Goal: Task Accomplishment & Management: Use online tool/utility

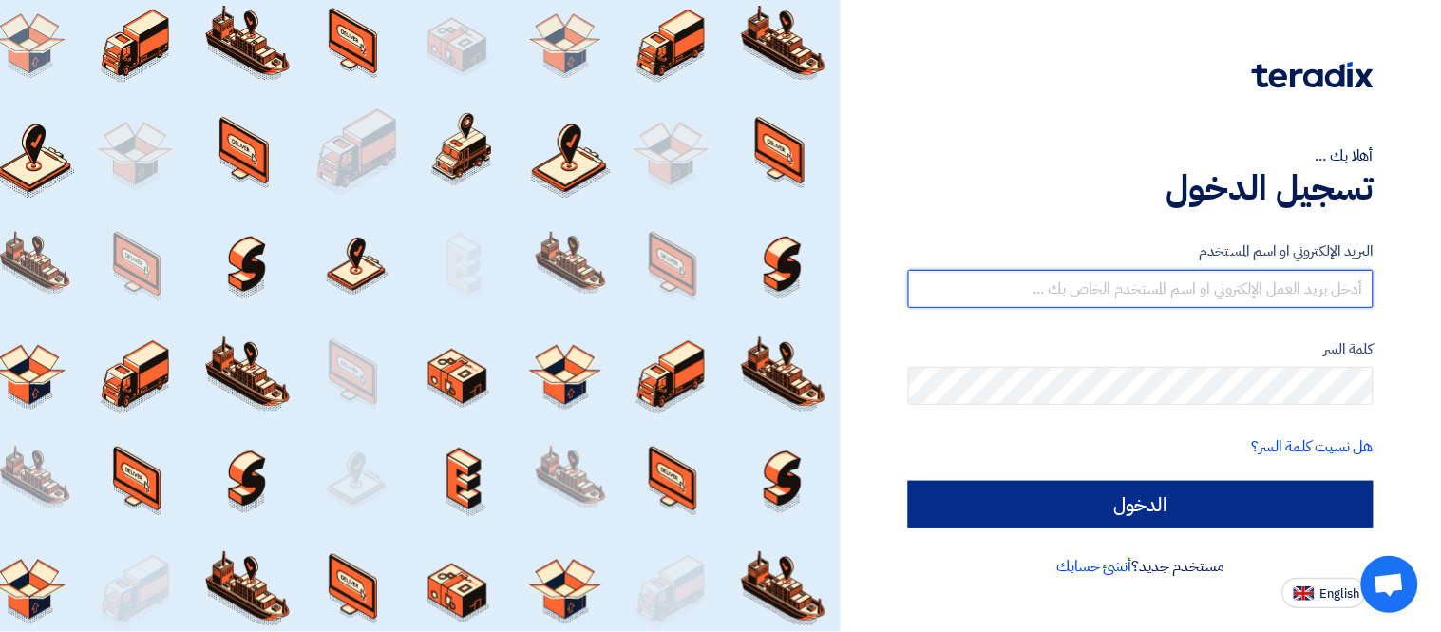
type input "[PERSON_NAME][EMAIL_ADDRESS][DOMAIN_NAME]"
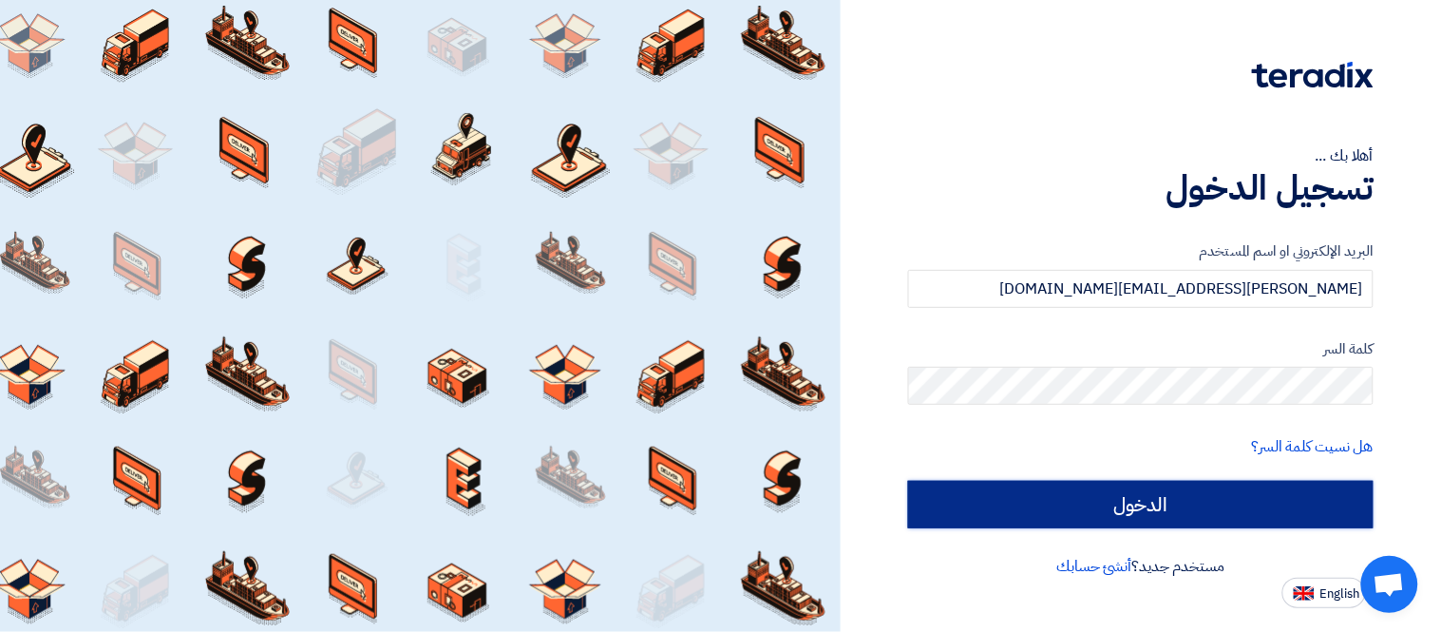
click at [1079, 505] on input "الدخول" at bounding box center [1140, 504] width 465 height 47
type input "Sign in"
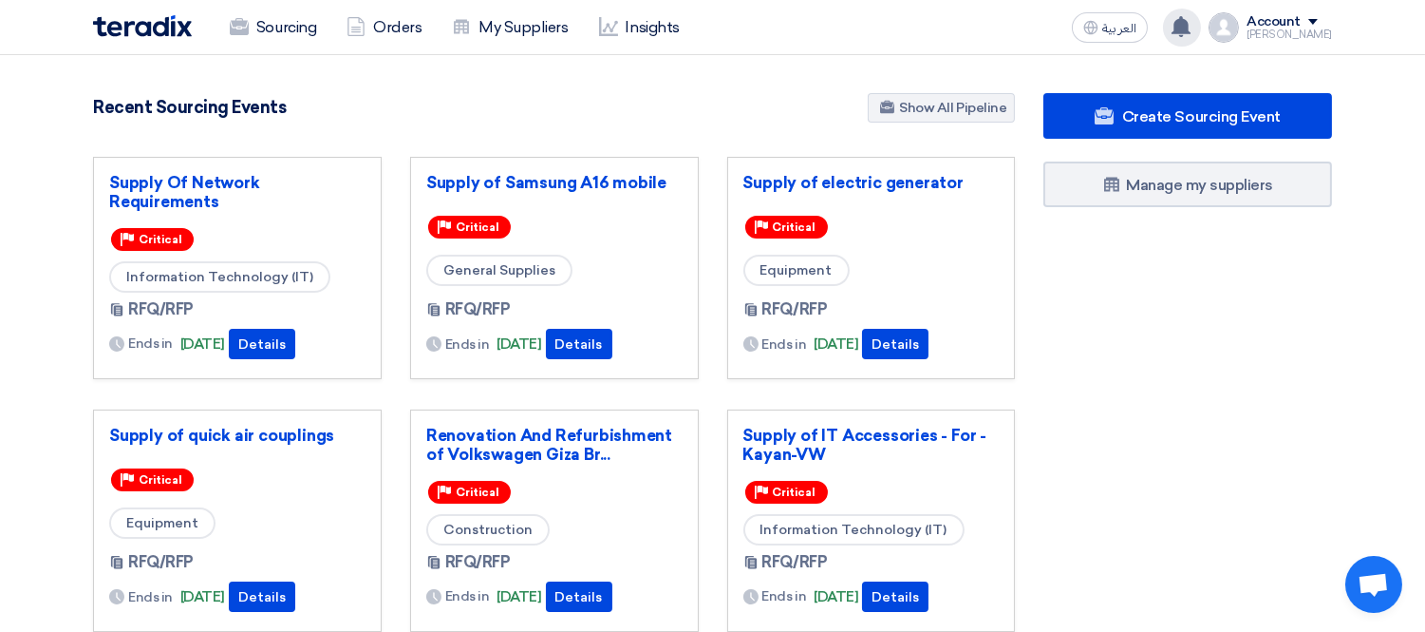
click at [1191, 27] on use at bounding box center [1181, 26] width 19 height 21
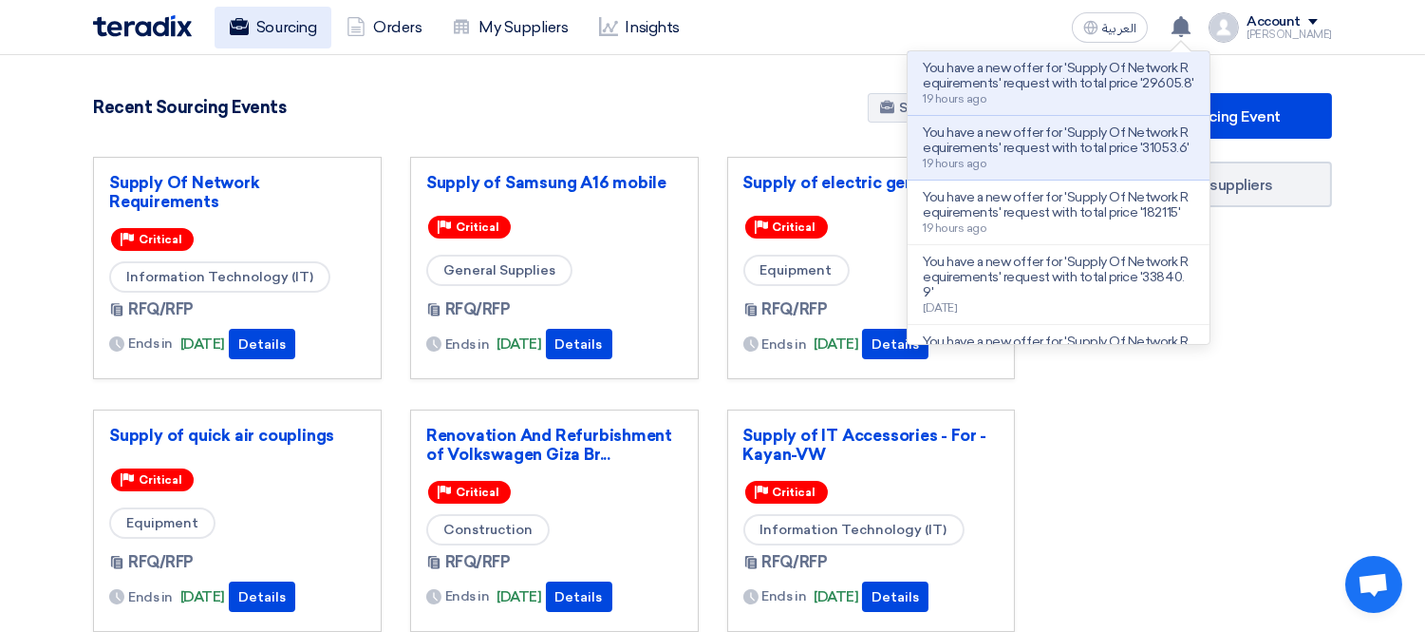
click at [238, 29] on use at bounding box center [239, 26] width 19 height 17
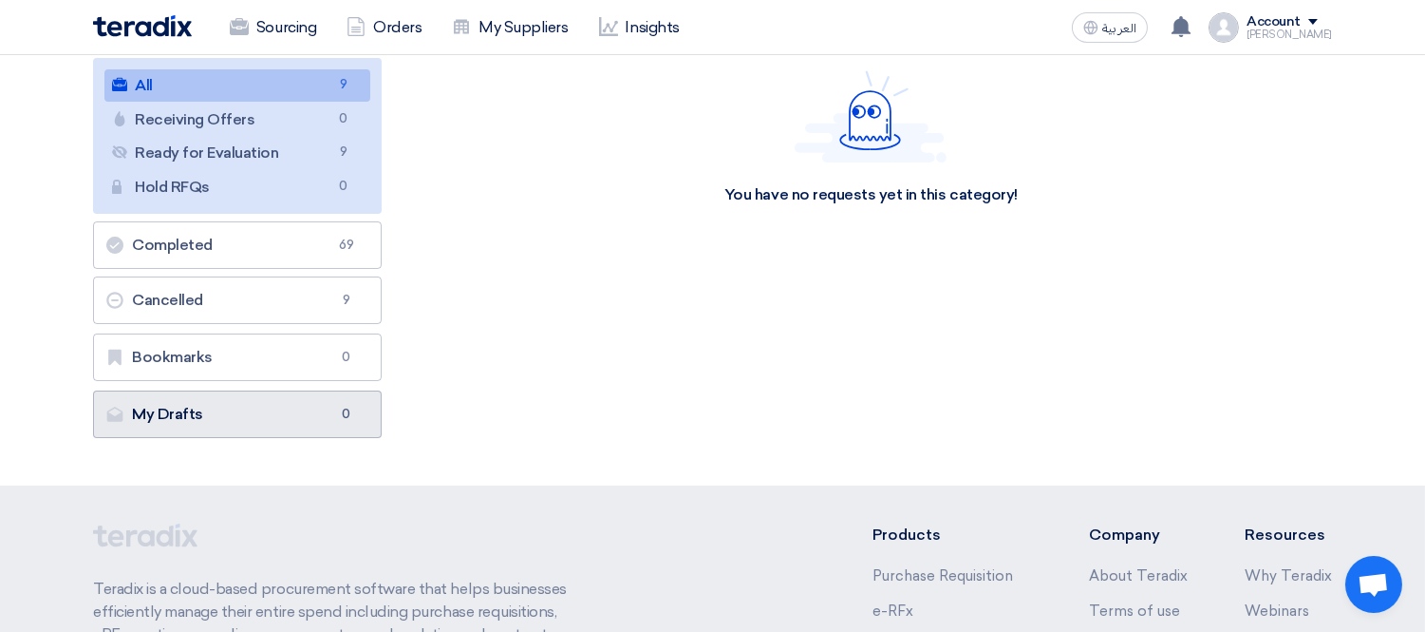
scroll to position [316, 0]
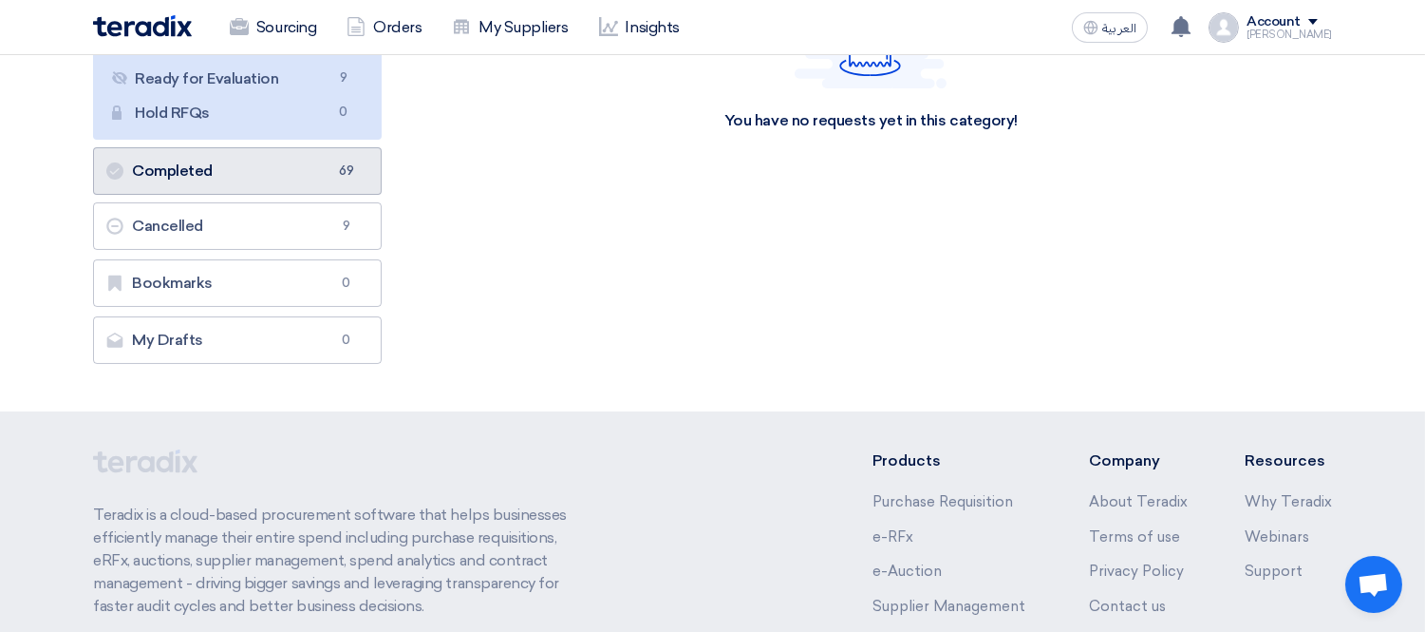
click at [234, 177] on link "Completed Completed 69" at bounding box center [237, 170] width 289 height 47
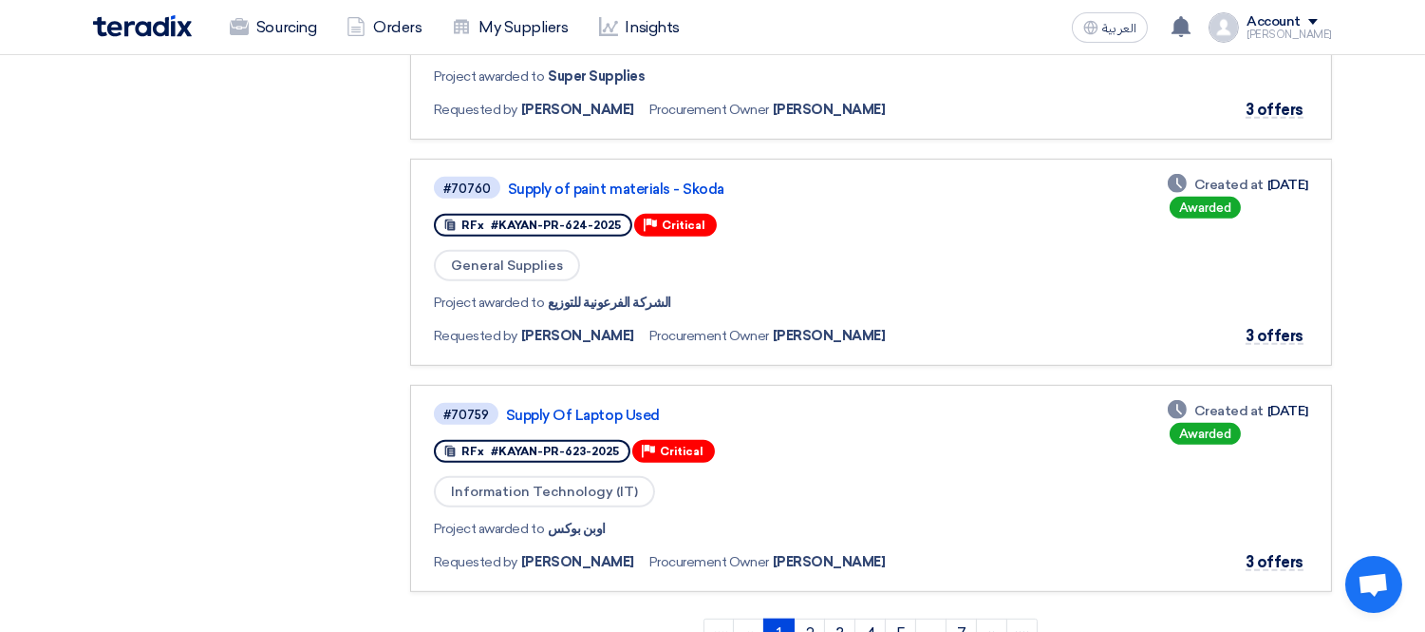
scroll to position [1899, 0]
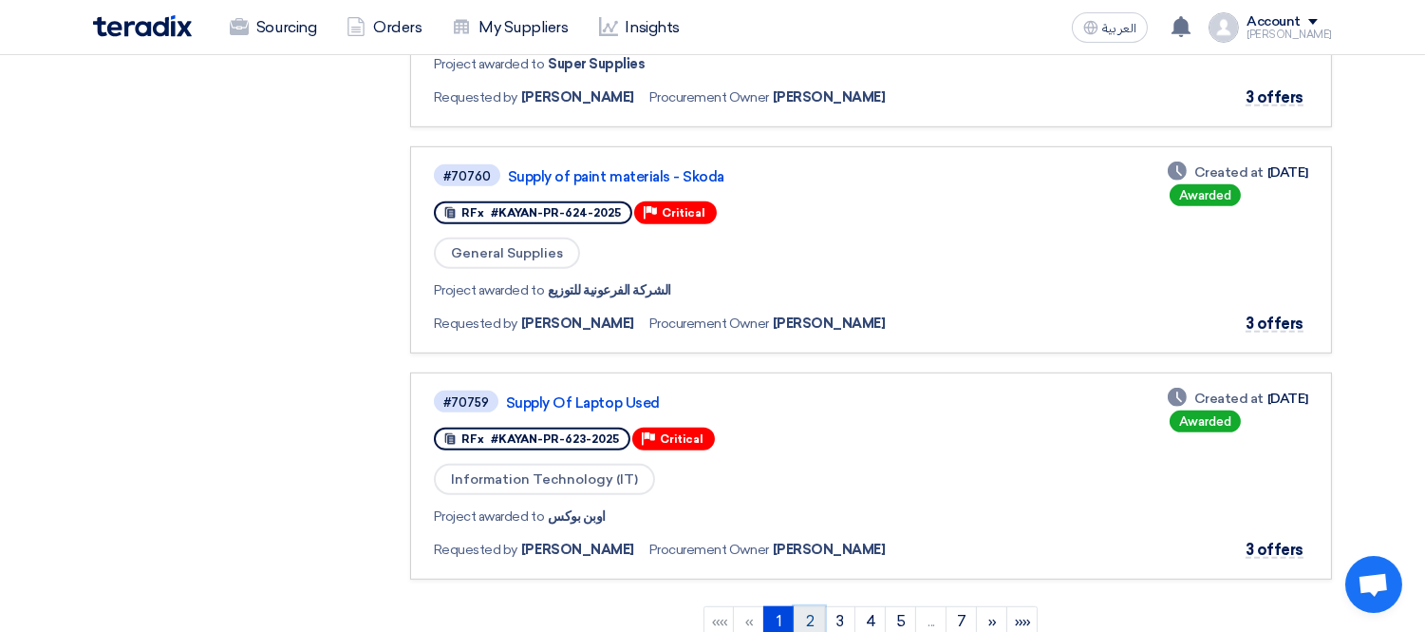
click at [801, 606] on link "2" at bounding box center [809, 621] width 31 height 30
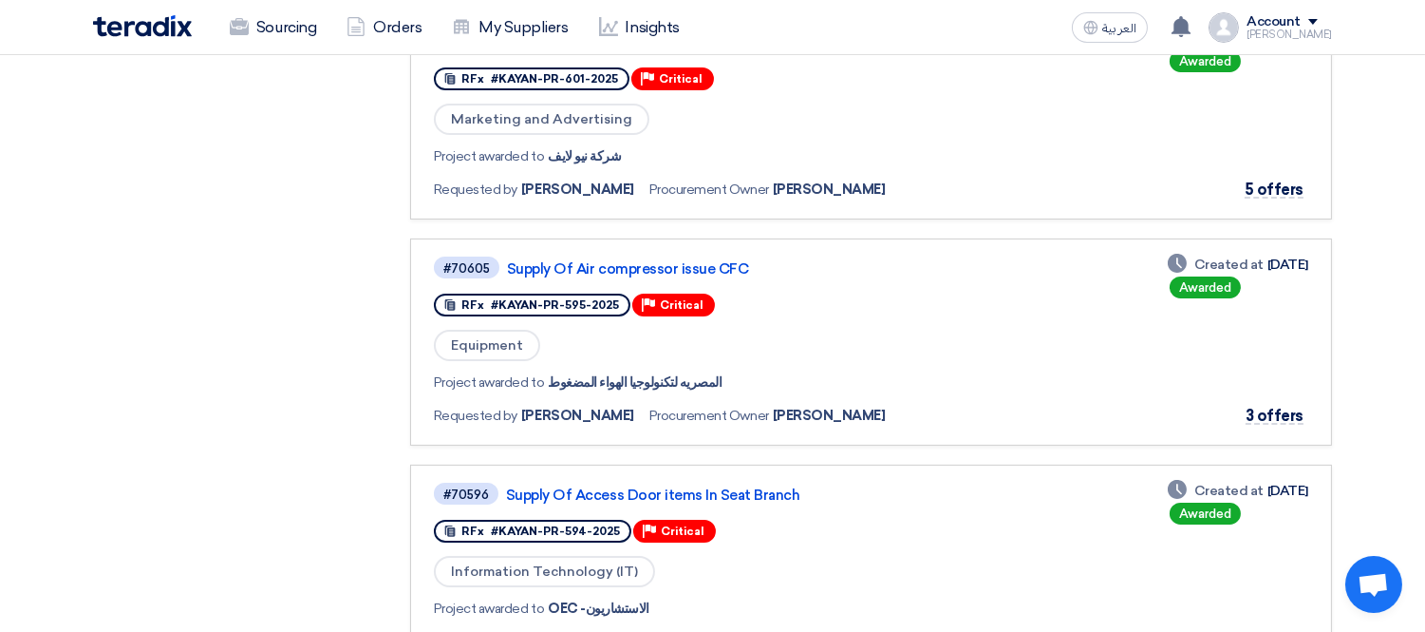
scroll to position [738, 0]
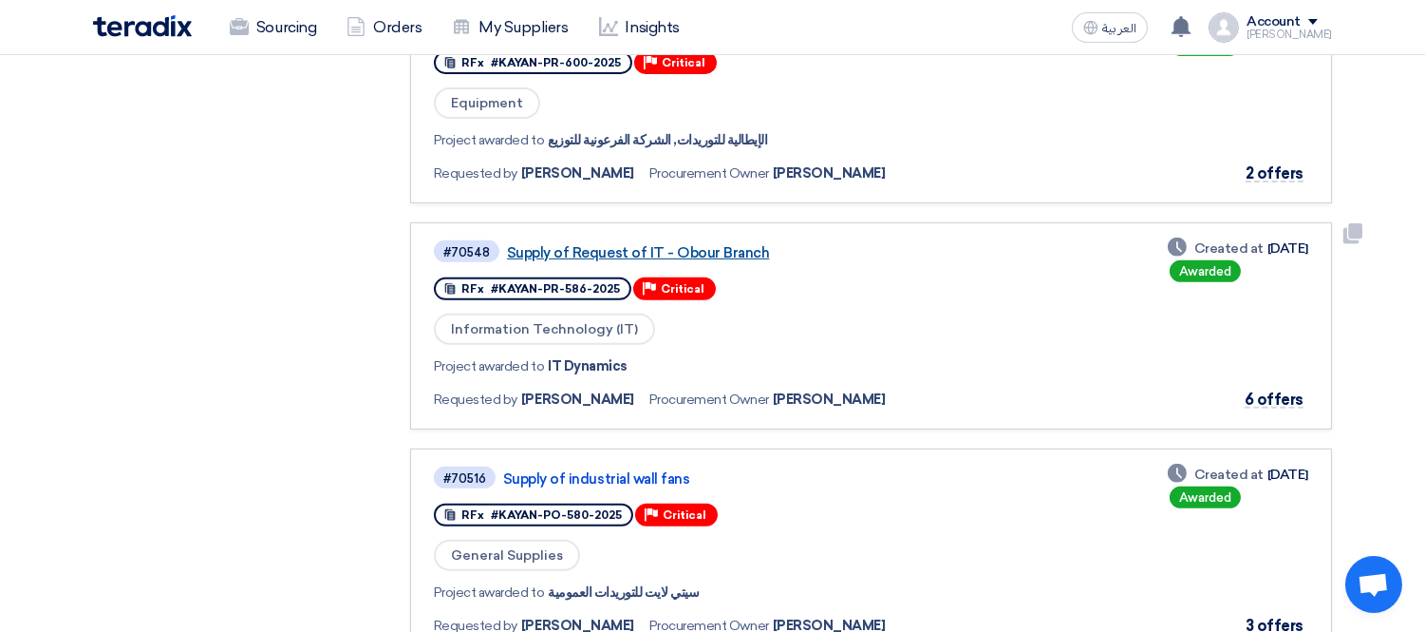
click at [700, 244] on link "Supply of Request of IT - Obour Branch" at bounding box center [744, 252] width 475 height 17
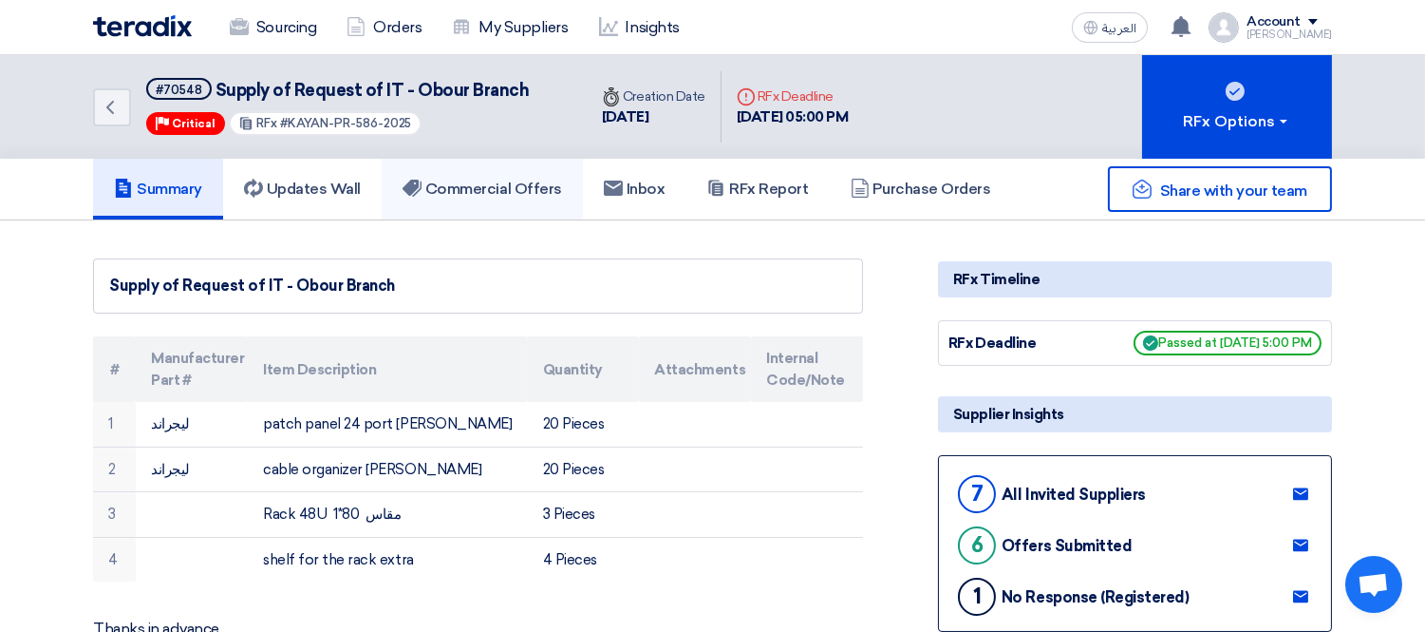
click at [435, 196] on link "Commercial Offers" at bounding box center [482, 189] width 201 height 61
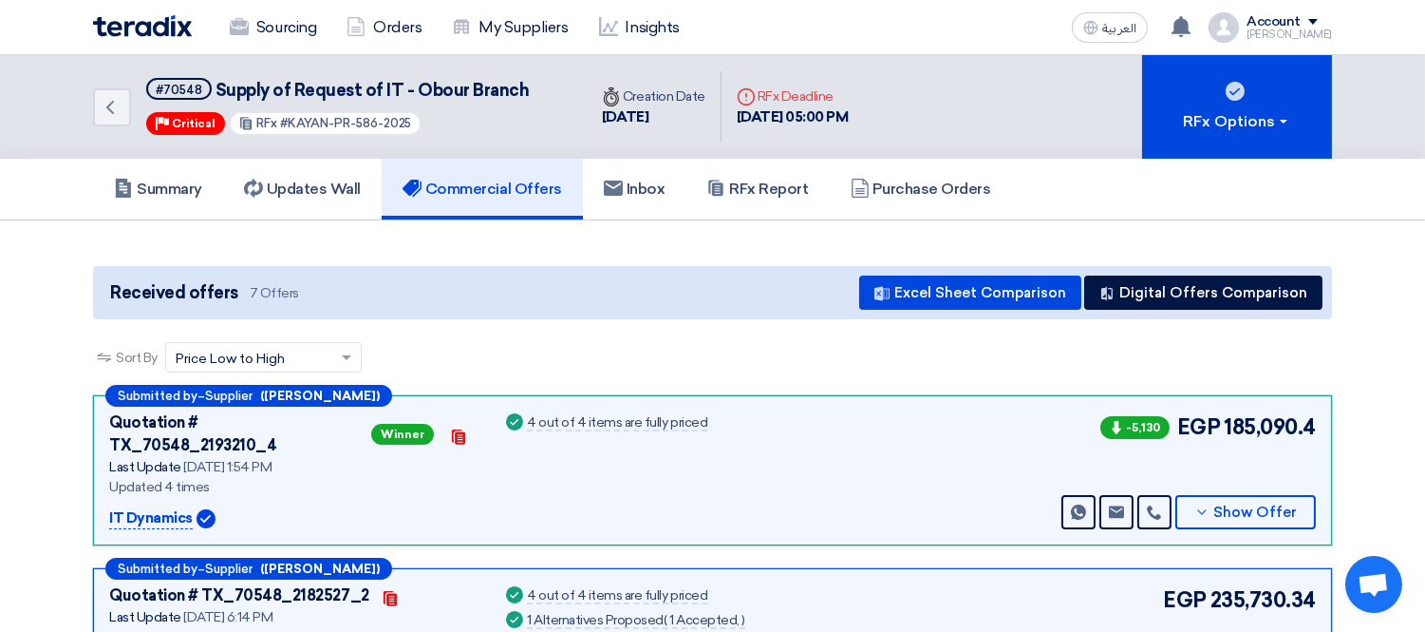
drag, startPoint x: 188, startPoint y: 492, endPoint x: 102, endPoint y: 494, distance: 86.4
click at [102, 494] on div "Submitted by – Supplier ([PERSON_NAME]) Quotation # TX_70548_2193210_4 Winner C…" at bounding box center [712, 470] width 1239 height 150
copy p "IT Dynamics"
